Goal: Use online tool/utility: Use online tool/utility

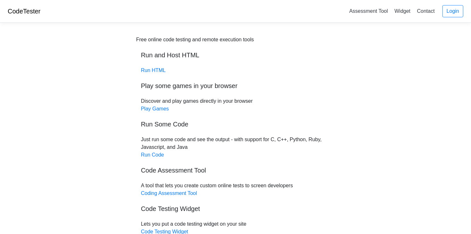
click at [160, 74] on div "Free online code testing and remote execution tools Run and Host HTML Run HTML …" at bounding box center [235, 136] width 199 height 200
click at [157, 68] on link "Run HTML" at bounding box center [153, 70] width 25 height 5
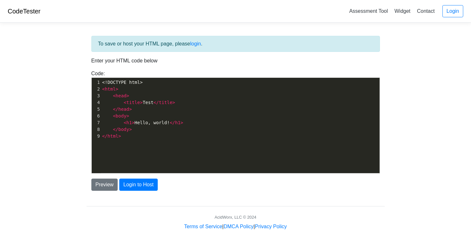
click at [155, 150] on div "xxxxxxxxxx 1 <!DOCTYPE html> 2 < html > 3 < head > 4 < title > Test </ title > …" at bounding box center [241, 130] width 298 height 105
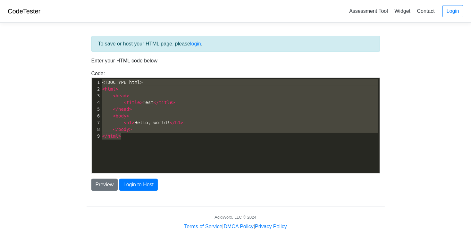
type textarea "<!DOCTYPE html> <html> <head> <title>Test</title> </head> <body> <h1>Hello, wor…"
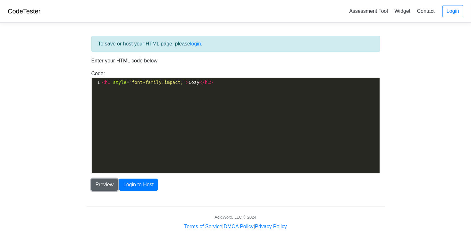
click at [105, 182] on button "Preview" at bounding box center [104, 185] width 27 height 12
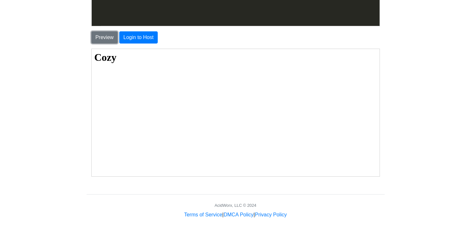
scroll to position [0, 0]
